Goal: Navigation & Orientation: Find specific page/section

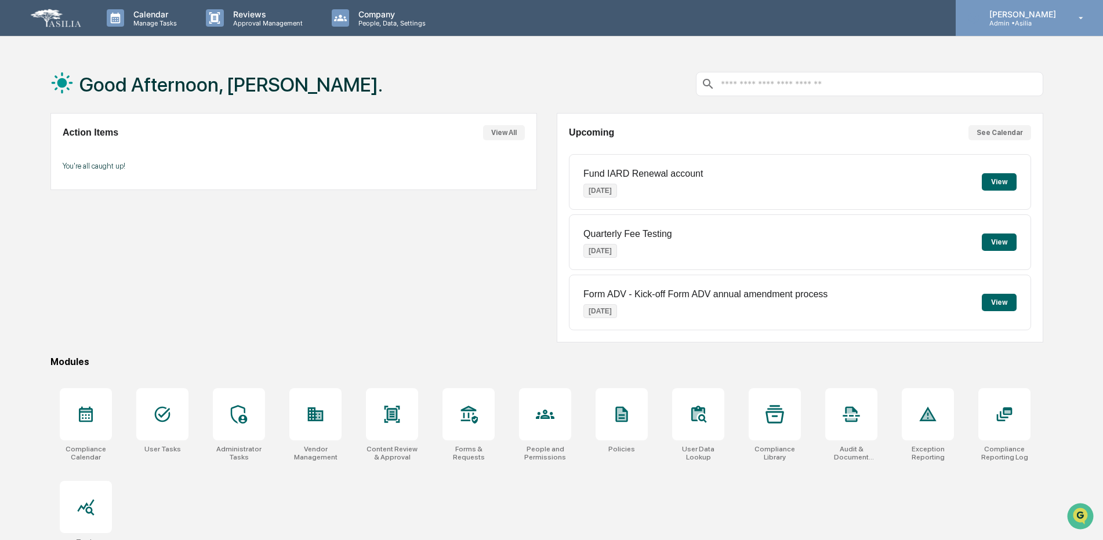
click at [1033, 23] on p "Admin • Asilia" at bounding box center [1021, 23] width 82 height 8
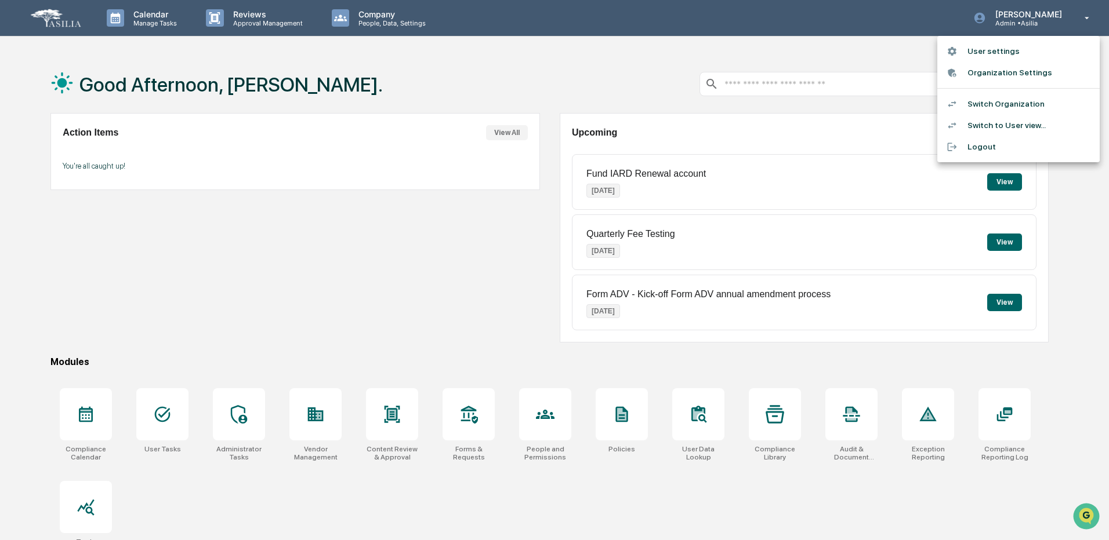
click at [350, 272] on div at bounding box center [554, 270] width 1109 height 540
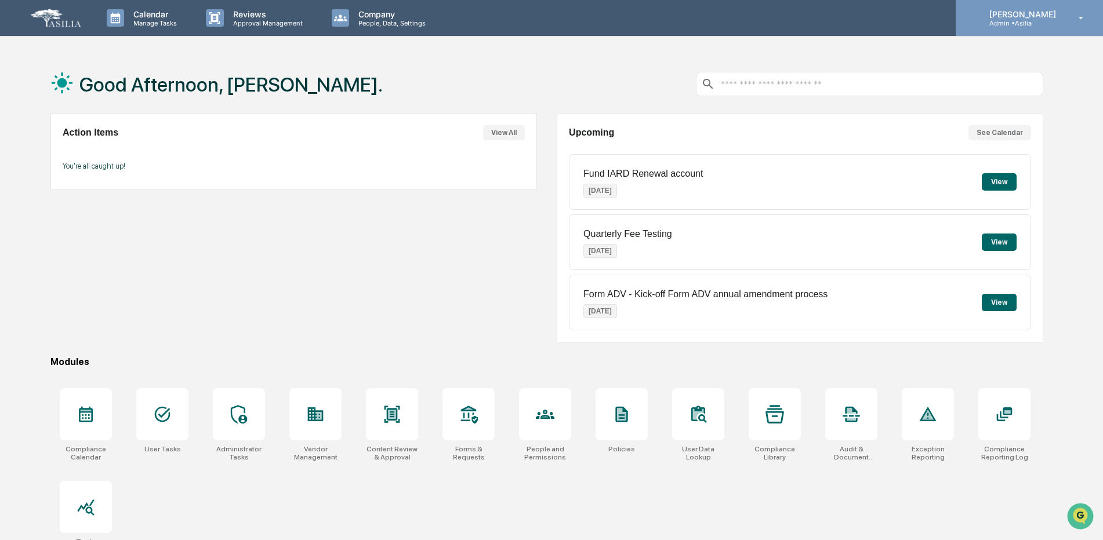
click at [1004, 27] on div "Nikolas Simonlacaj Admin • Asilia" at bounding box center [1029, 18] width 147 height 36
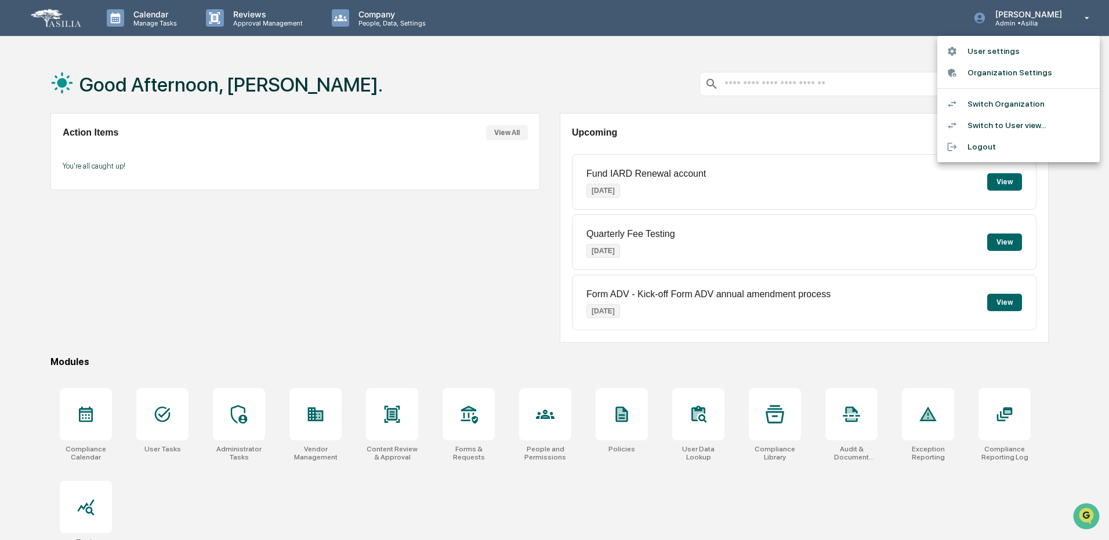
click at [335, 242] on div at bounding box center [554, 270] width 1109 height 540
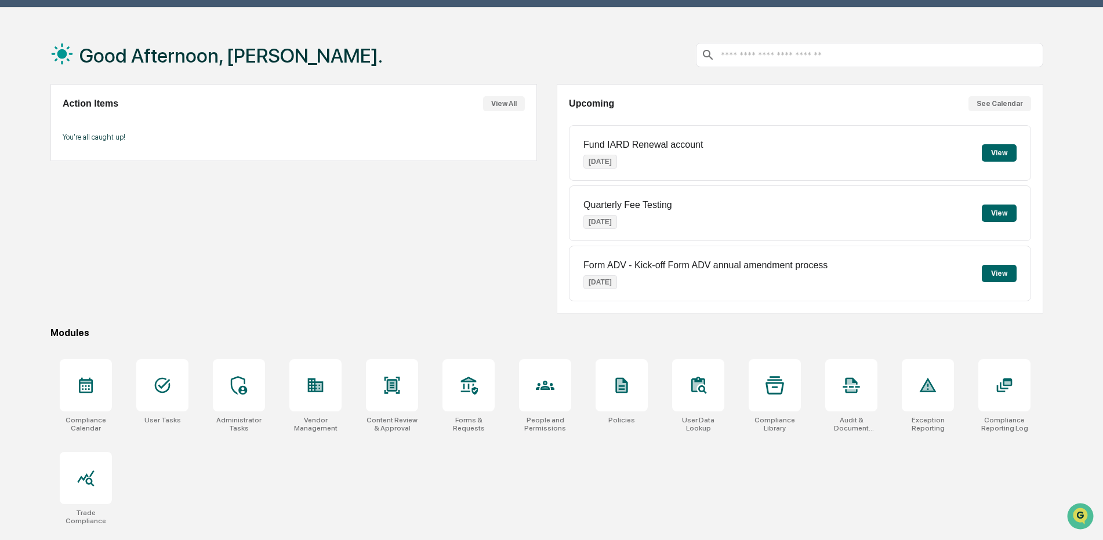
scroll to position [55, 0]
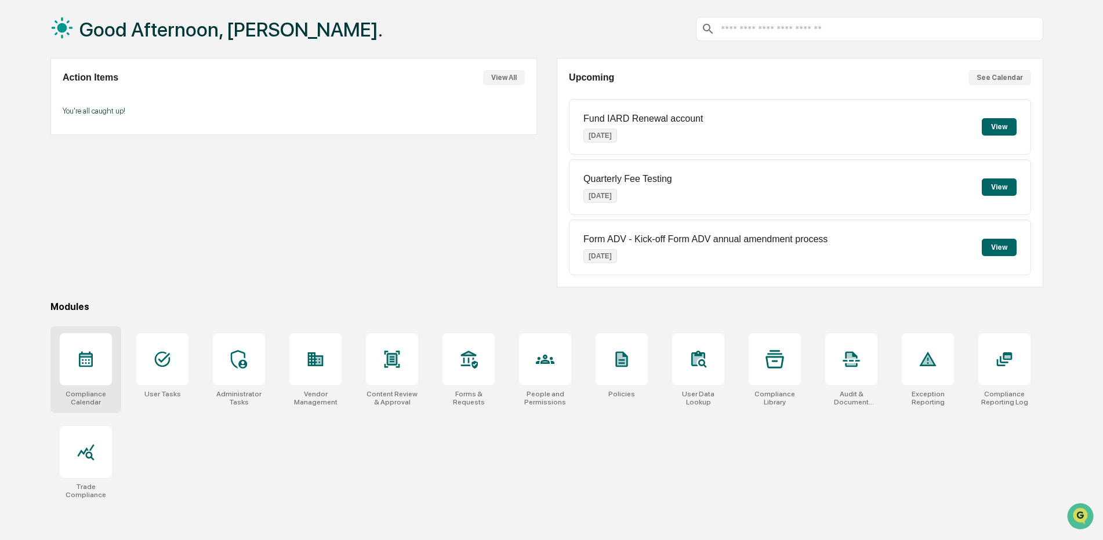
click at [75, 366] on div at bounding box center [86, 359] width 52 height 52
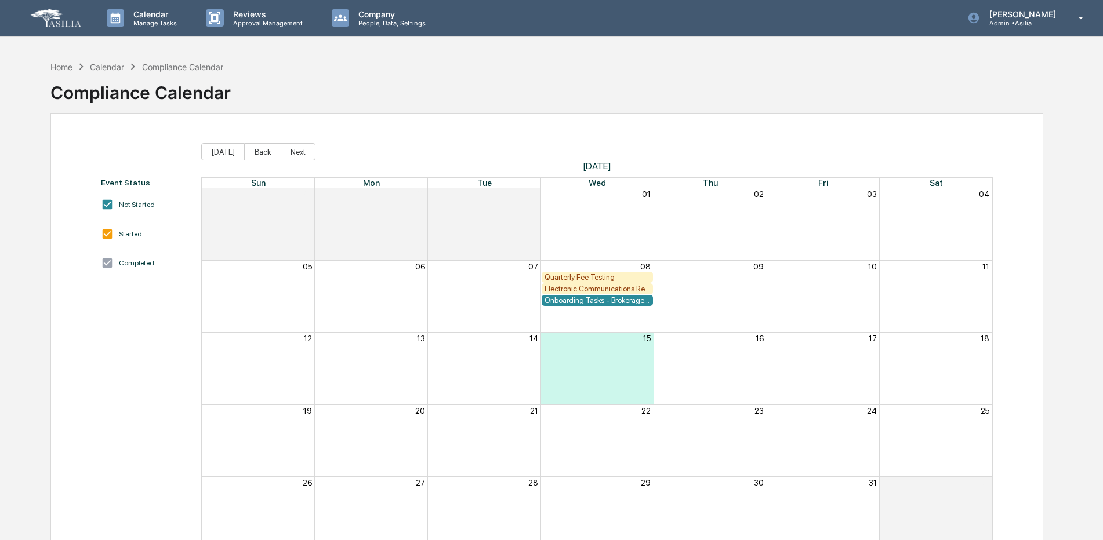
click at [110, 66] on div "Calendar" at bounding box center [107, 67] width 34 height 10
click at [63, 67] on div "Home" at bounding box center [61, 67] width 22 height 10
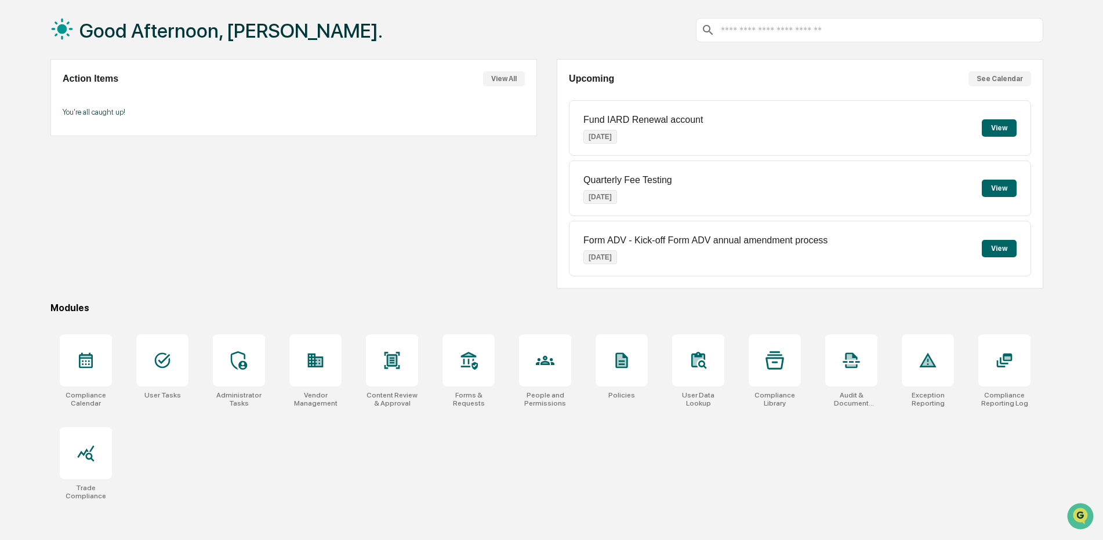
scroll to position [55, 0]
click at [148, 349] on div at bounding box center [162, 359] width 52 height 52
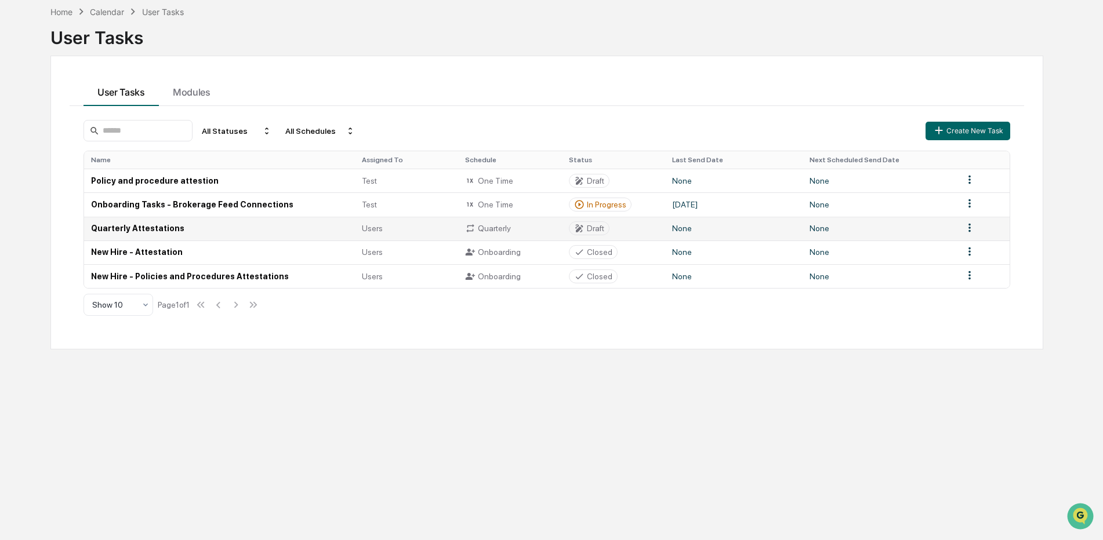
click at [150, 233] on td "Quarterly Attestations" at bounding box center [219, 229] width 271 height 24
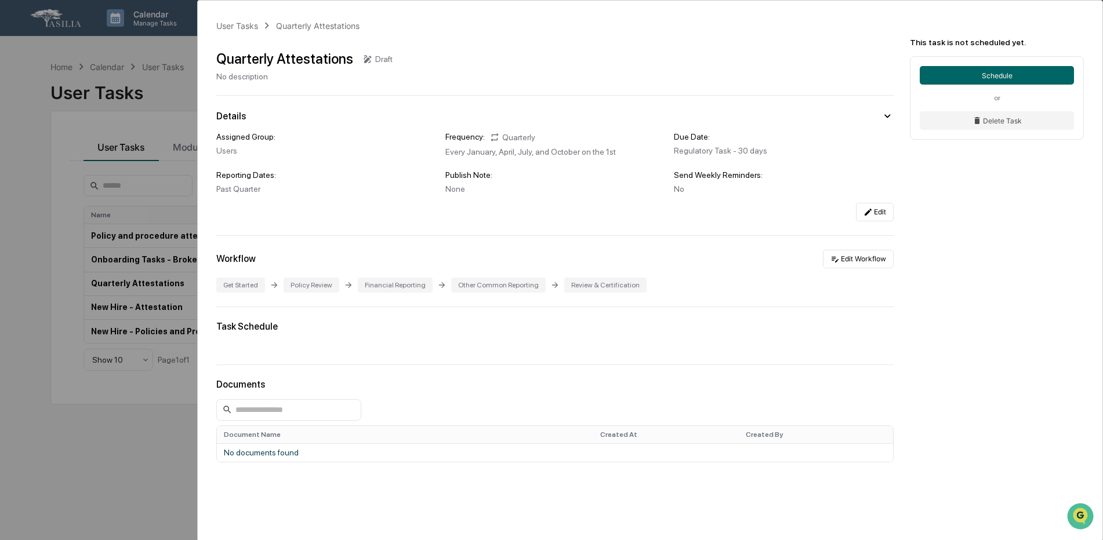
click at [125, 444] on div "User Tasks Quarterly Attestations Quarterly Attestations Draft No description D…" at bounding box center [551, 270] width 1103 height 540
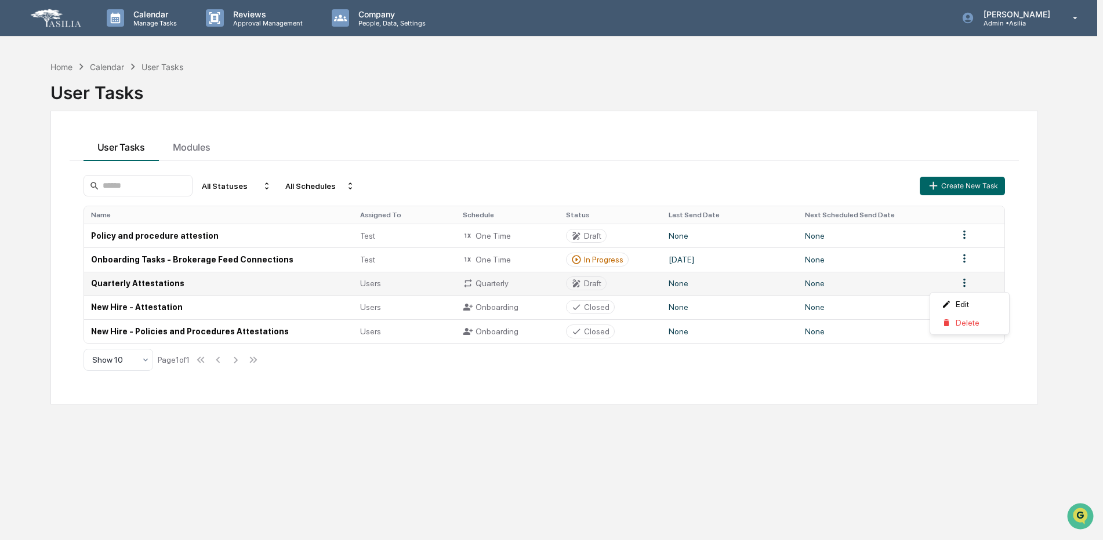
click at [968, 283] on html "Calendar Manage Tasks Reviews Approval Management Company People, Data, Setting…" at bounding box center [551, 270] width 1103 height 540
click at [890, 436] on html "Calendar Manage Tasks Reviews Approval Management Company People, Data, Setting…" at bounding box center [554, 270] width 1109 height 540
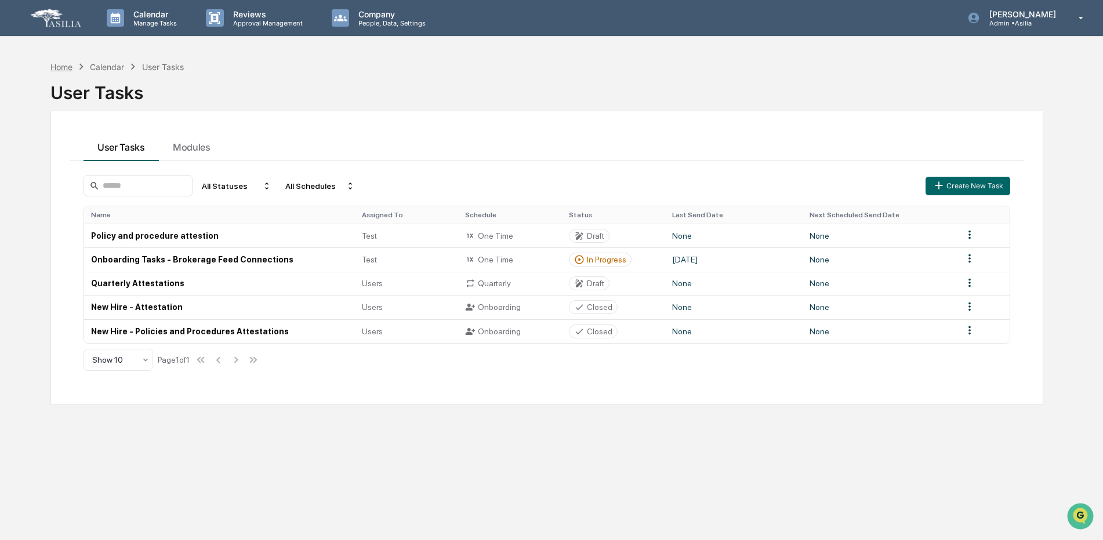
click at [67, 66] on div "Home" at bounding box center [61, 67] width 22 height 10
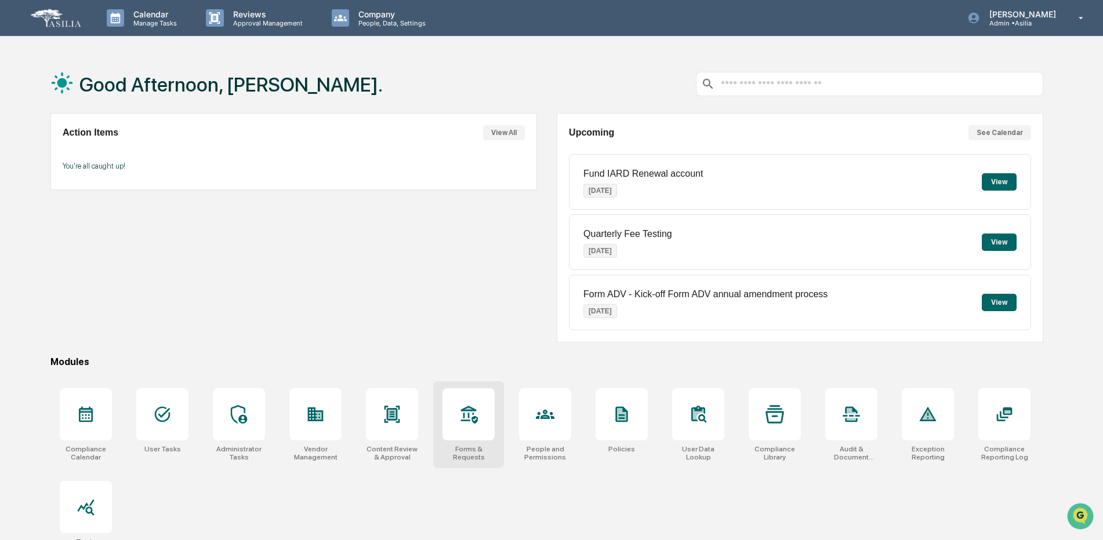
click at [479, 429] on div at bounding box center [468, 414] width 52 height 52
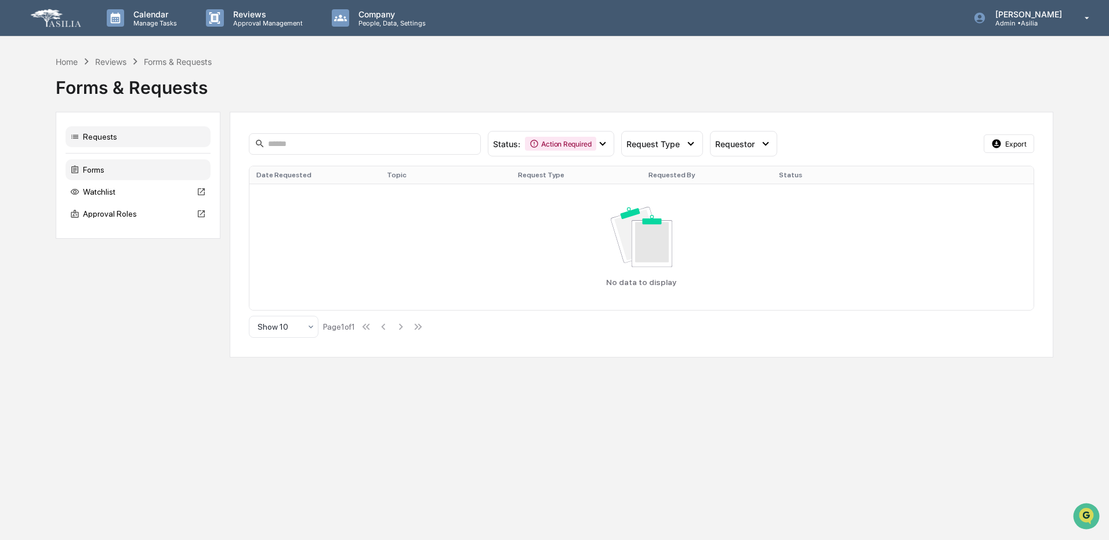
click at [100, 173] on div "Forms" at bounding box center [138, 169] width 145 height 21
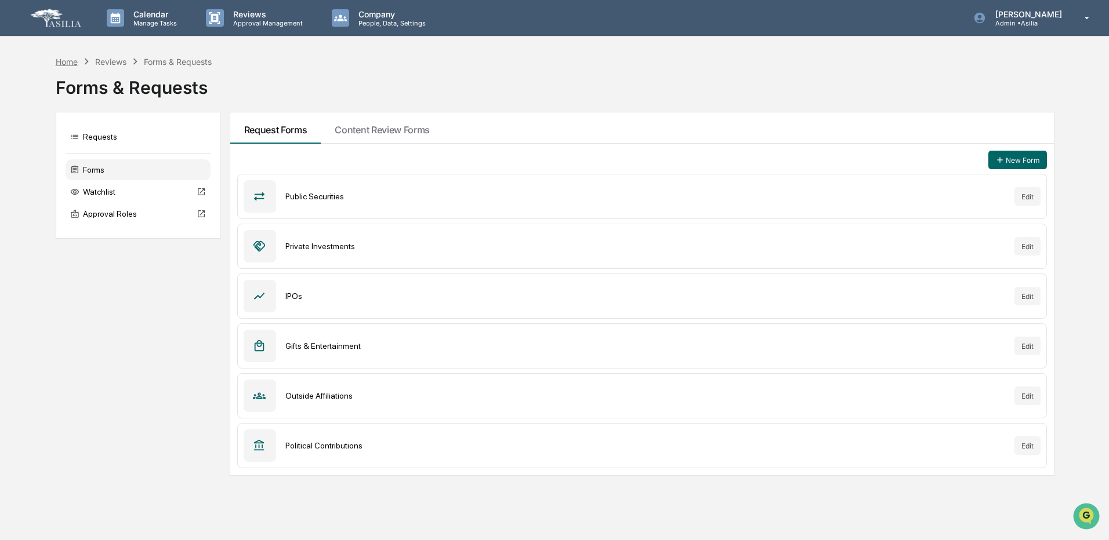
click at [60, 63] on div "Home" at bounding box center [67, 62] width 22 height 10
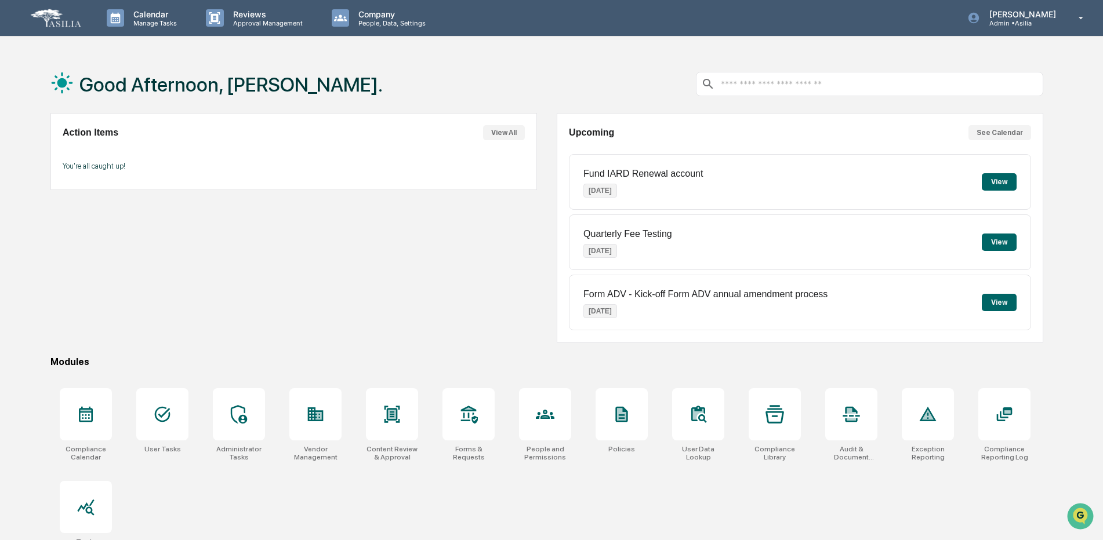
scroll to position [55, 0]
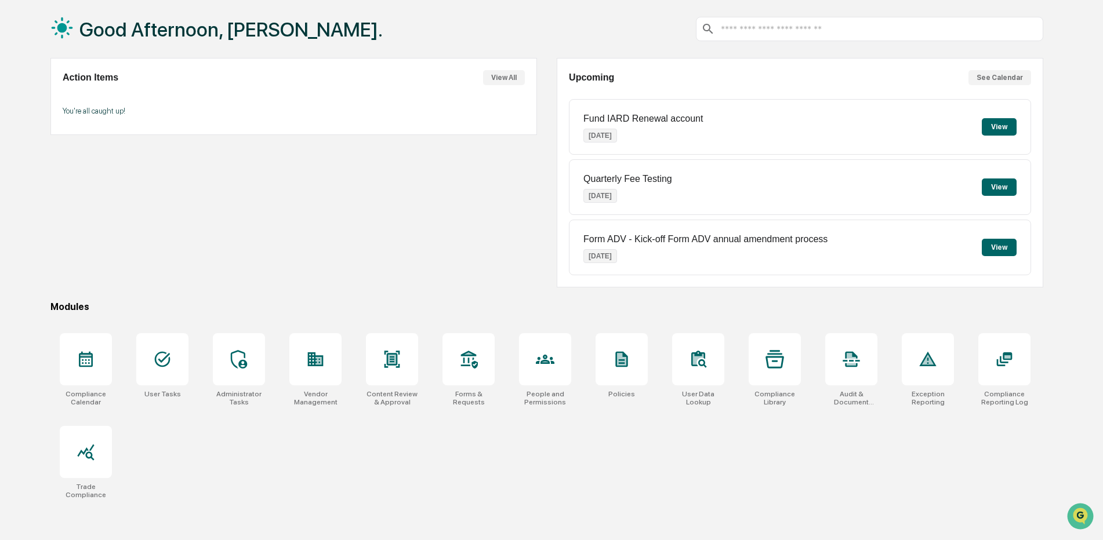
click at [1050, 356] on div "Good Afternoon, Nikolas. Action Items View All You're all caught up! Upcoming S…" at bounding box center [546, 270] width 1027 height 540
click at [1027, 364] on div at bounding box center [1004, 359] width 52 height 52
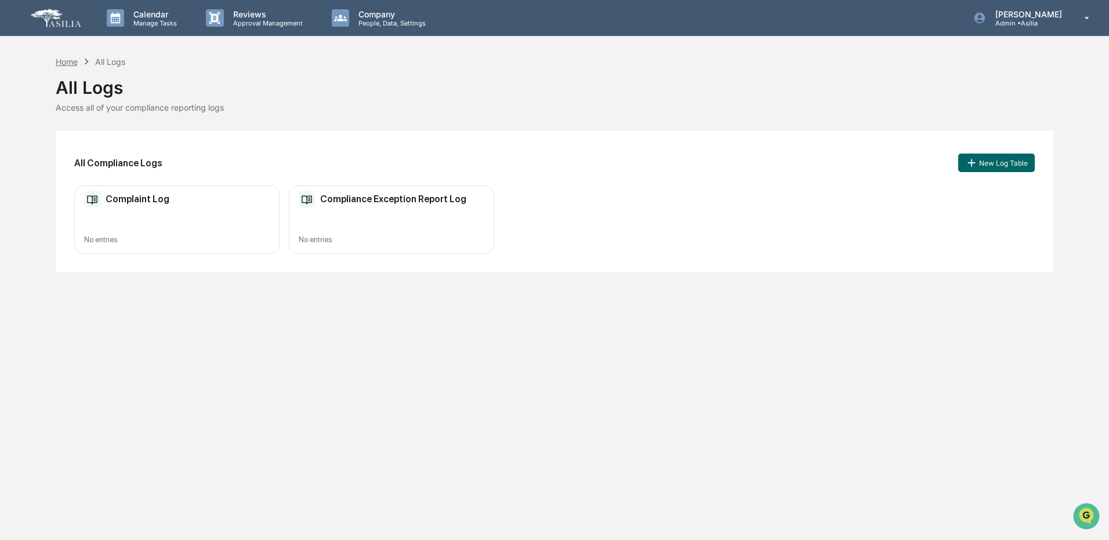
click at [63, 63] on div "Home" at bounding box center [67, 62] width 22 height 10
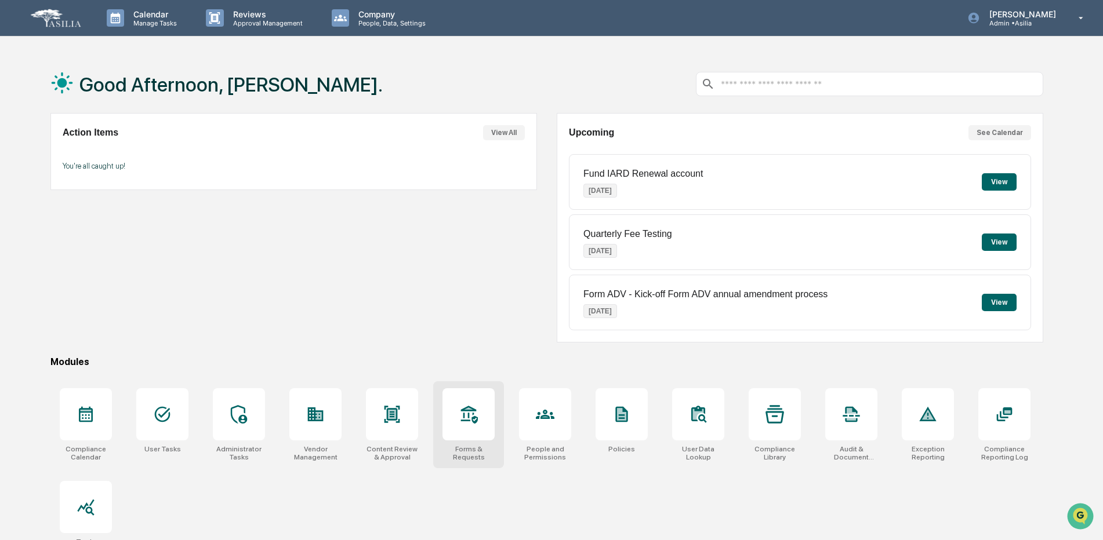
click at [466, 420] on icon at bounding box center [468, 414] width 19 height 19
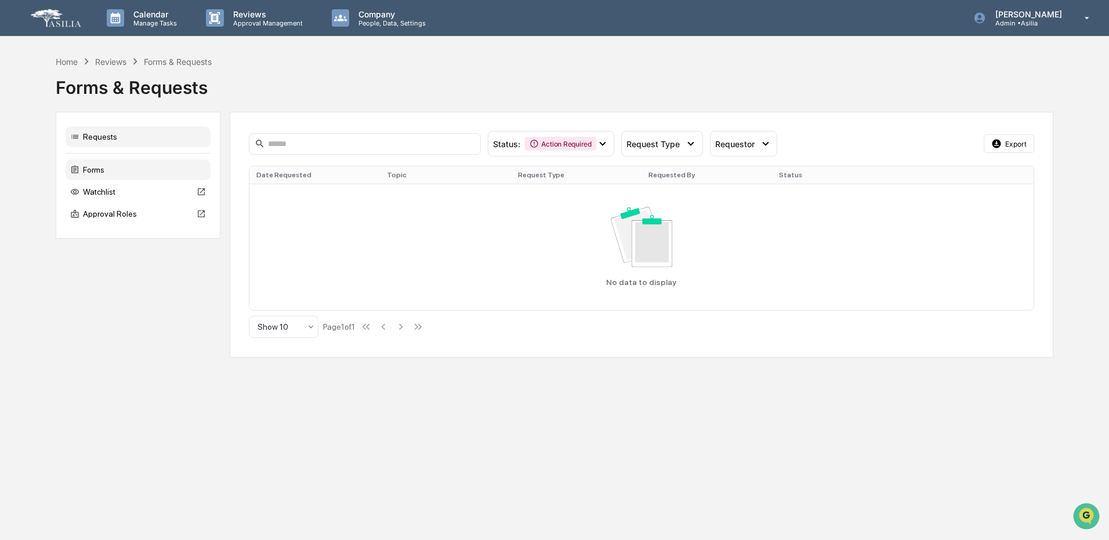
click at [108, 173] on div "Forms" at bounding box center [138, 169] width 145 height 21
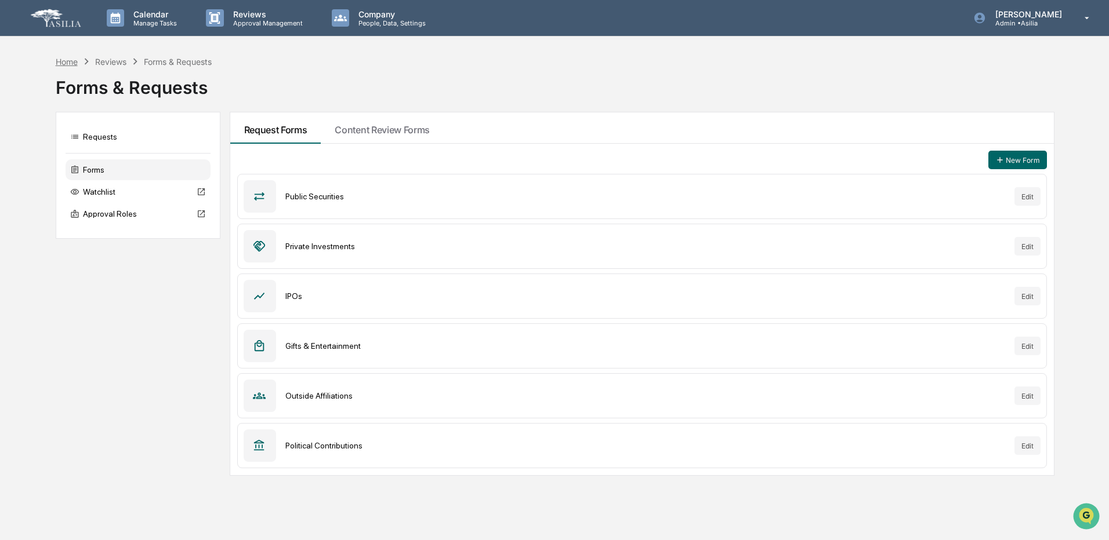
click at [71, 64] on div "Home" at bounding box center [67, 62] width 22 height 10
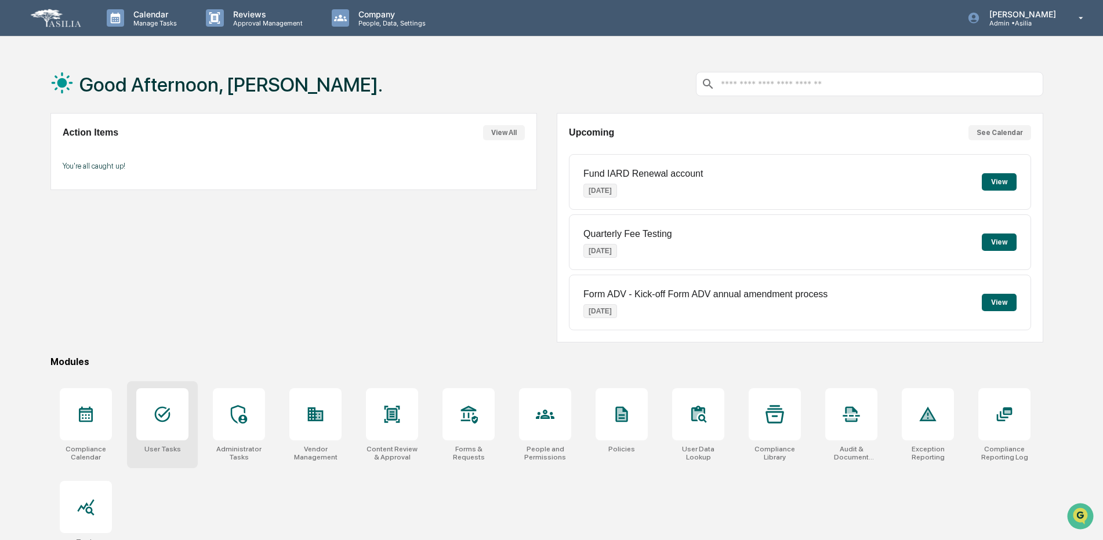
click at [150, 406] on div at bounding box center [162, 414] width 52 height 52
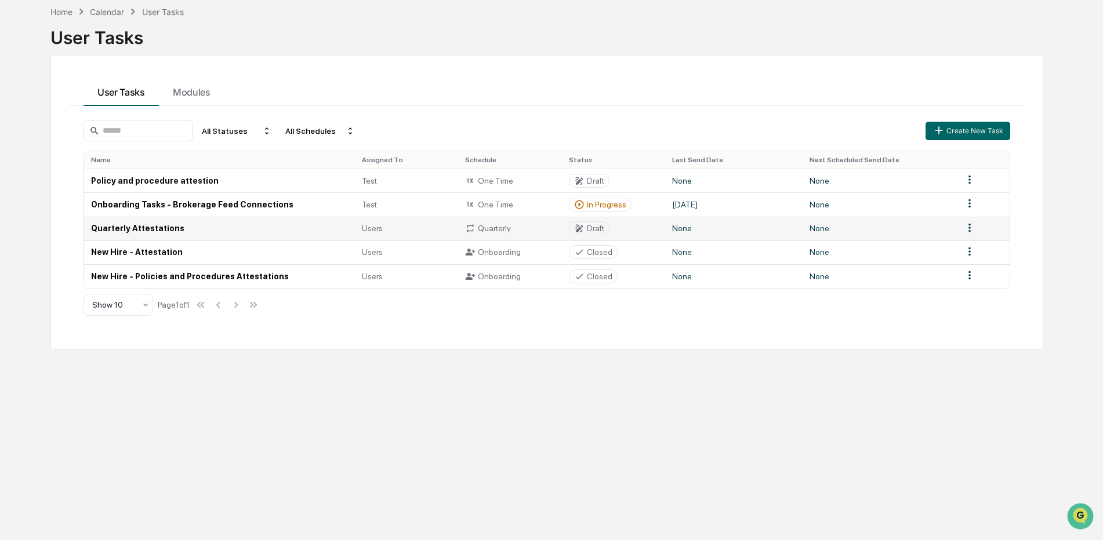
click at [146, 226] on td "Quarterly Attestations" at bounding box center [219, 229] width 271 height 24
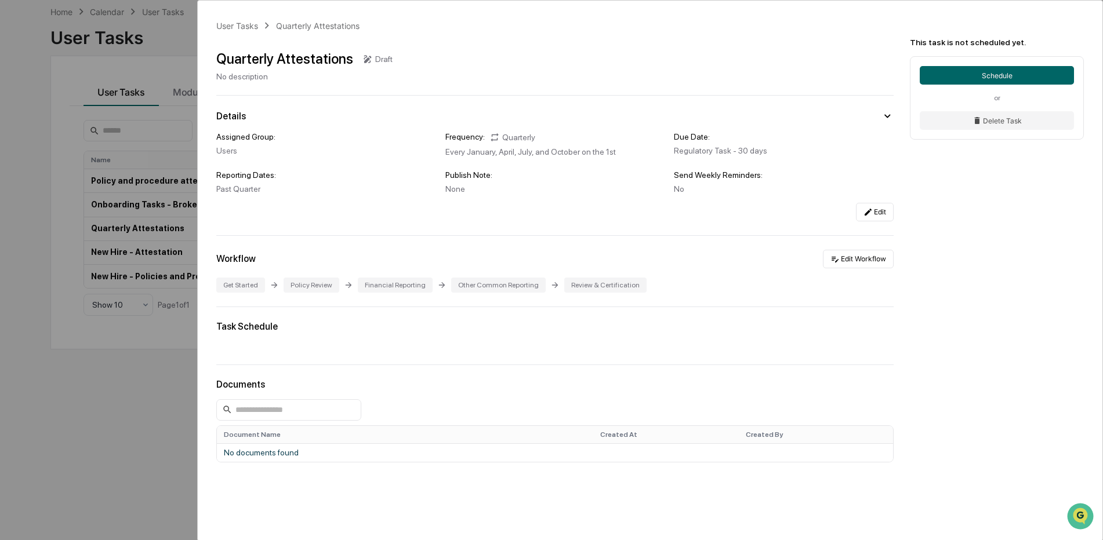
click at [133, 390] on div "User Tasks Quarterly Attestations Quarterly Attestations Draft No description D…" at bounding box center [551, 270] width 1103 height 540
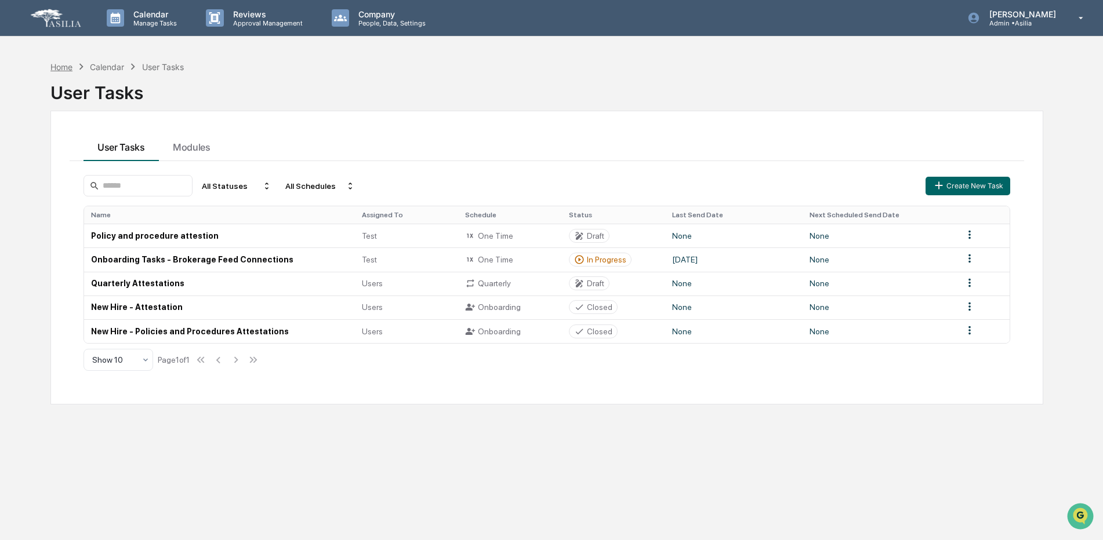
click at [58, 68] on div "Home" at bounding box center [61, 67] width 22 height 10
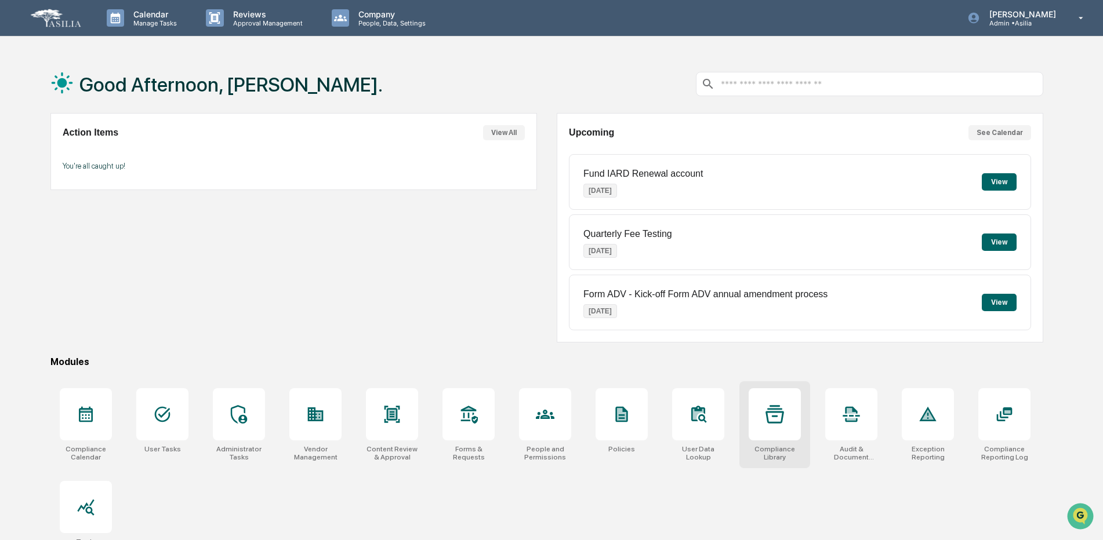
click at [800, 435] on div at bounding box center [775, 414] width 52 height 52
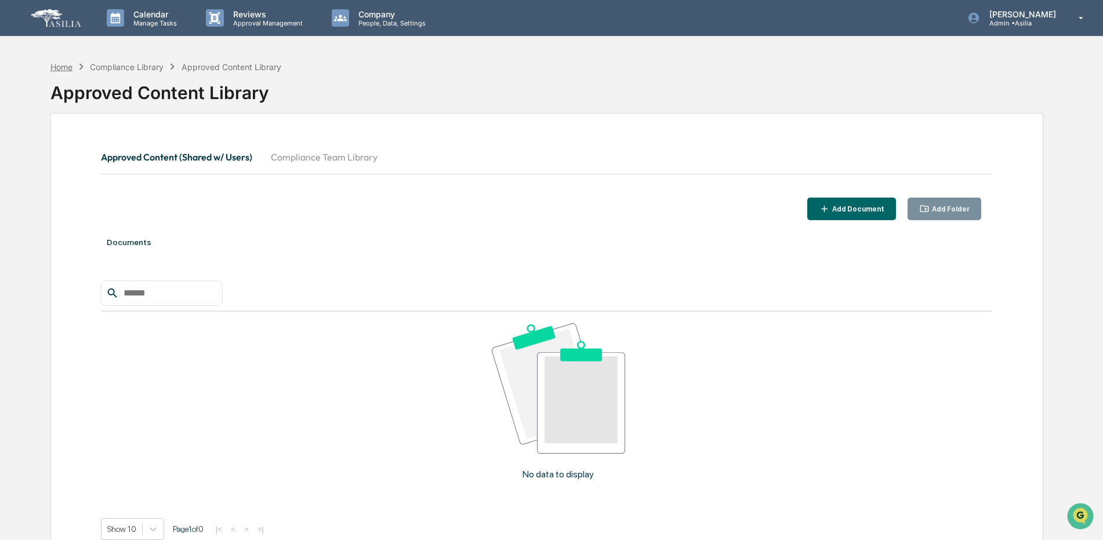
click at [59, 67] on div "Home" at bounding box center [61, 67] width 22 height 10
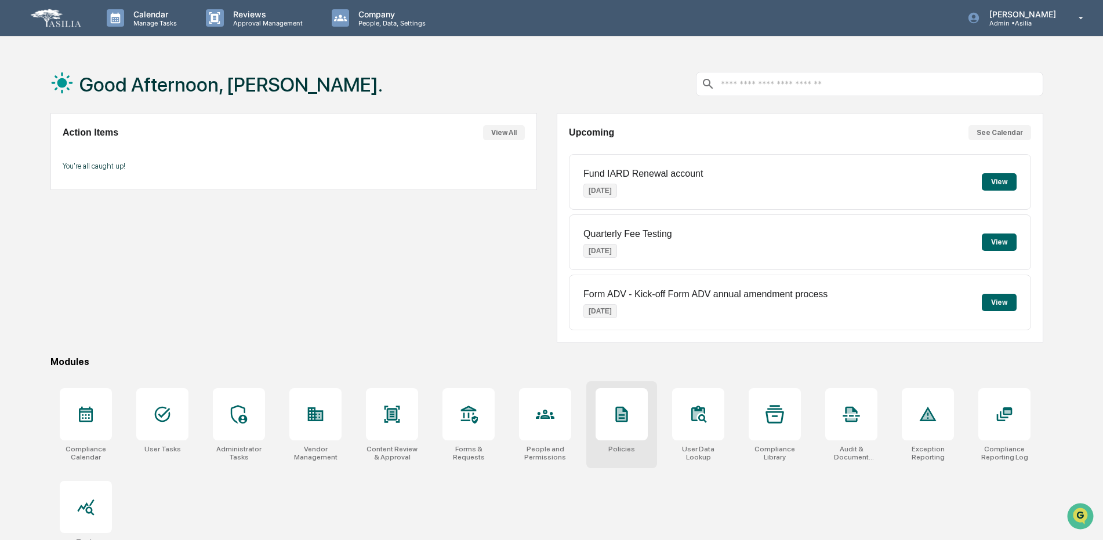
click at [615, 420] on icon at bounding box center [621, 414] width 19 height 19
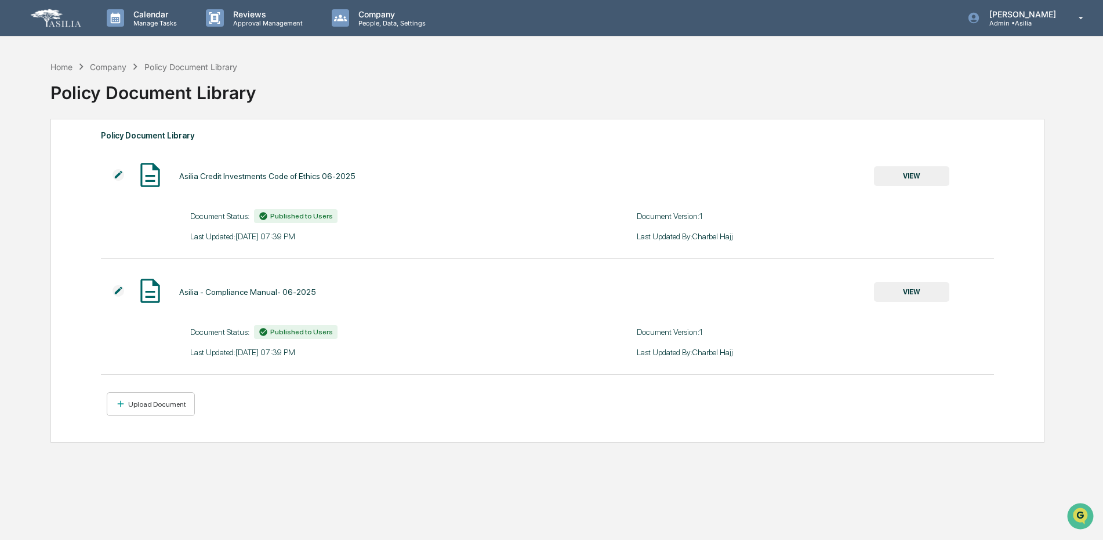
click at [172, 64] on div "Policy Document Library" at bounding box center [190, 67] width 93 height 10
click at [64, 64] on div "Home" at bounding box center [61, 67] width 22 height 10
